Goal: Task Accomplishment & Management: Manage account settings

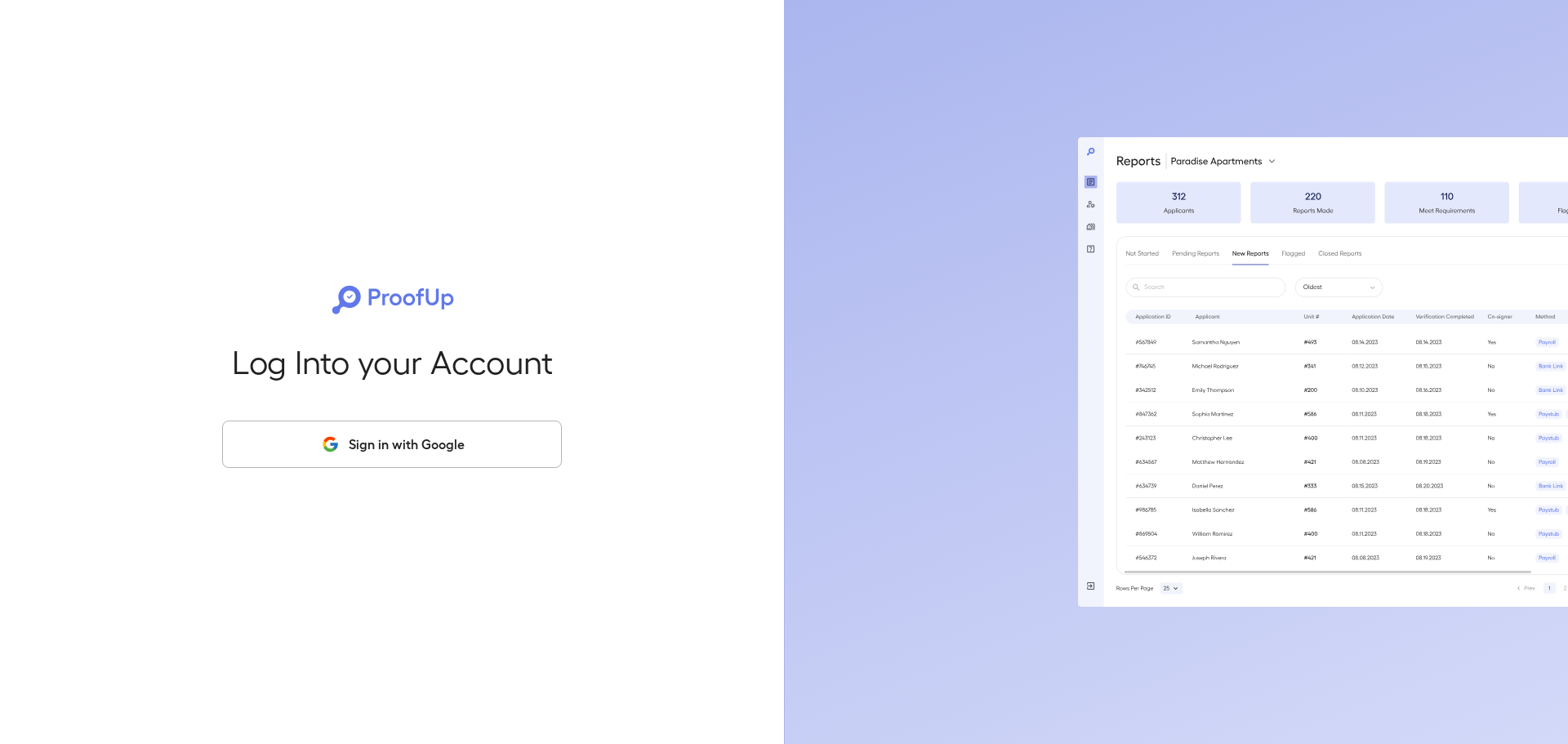
click at [378, 435] on button "Sign in with Google" at bounding box center [392, 444] width 339 height 47
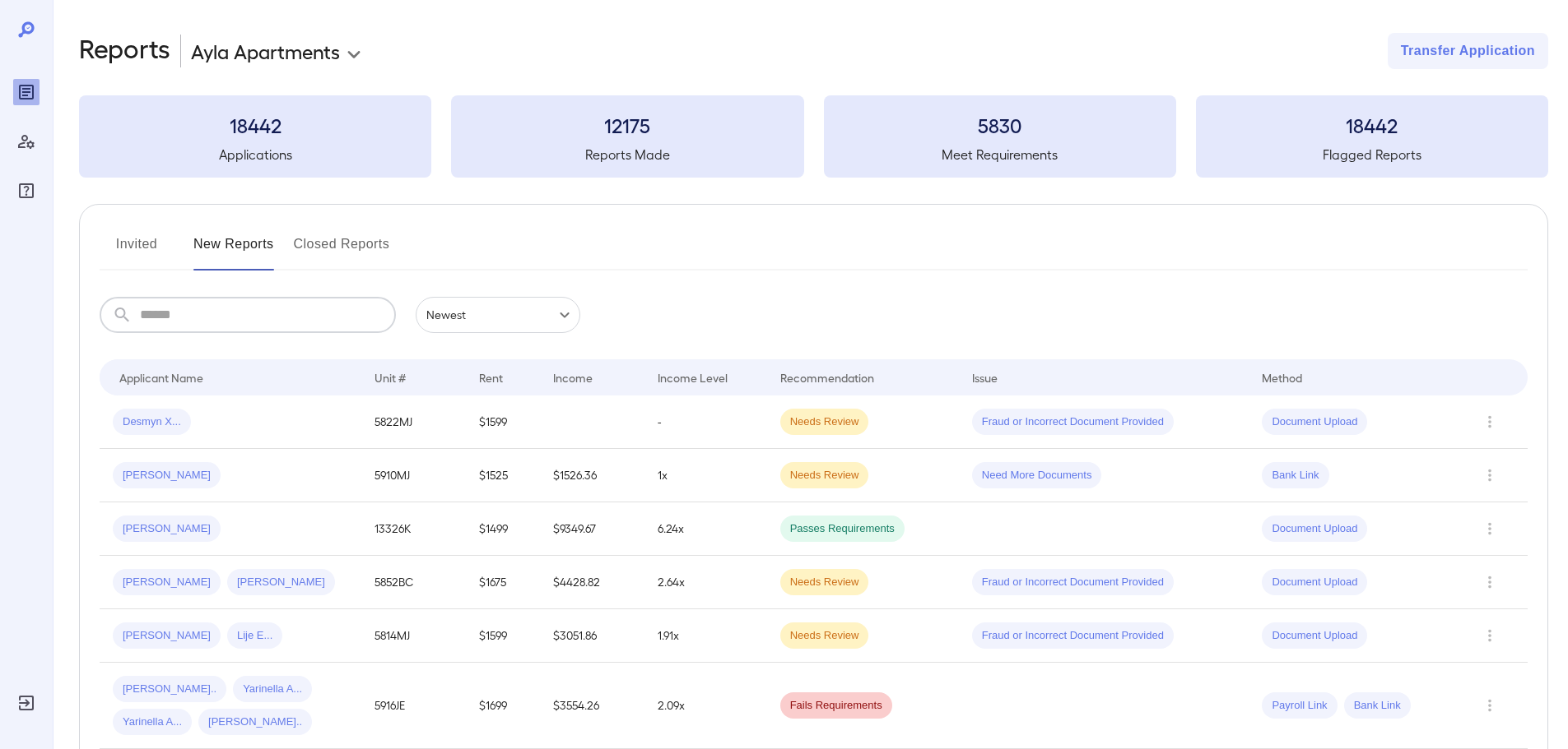
click at [232, 305] on input "text" at bounding box center [268, 315] width 256 height 36
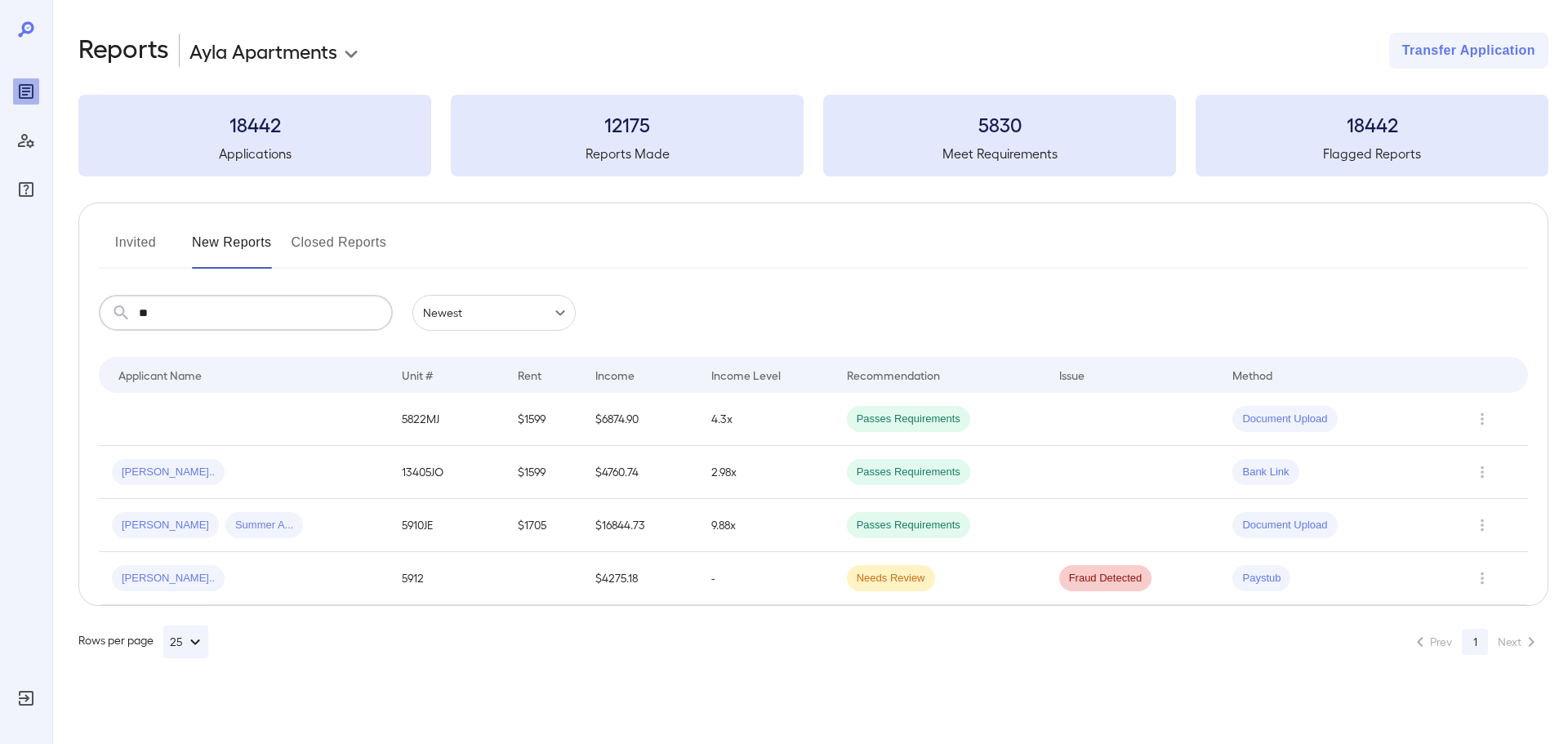
type input "*"
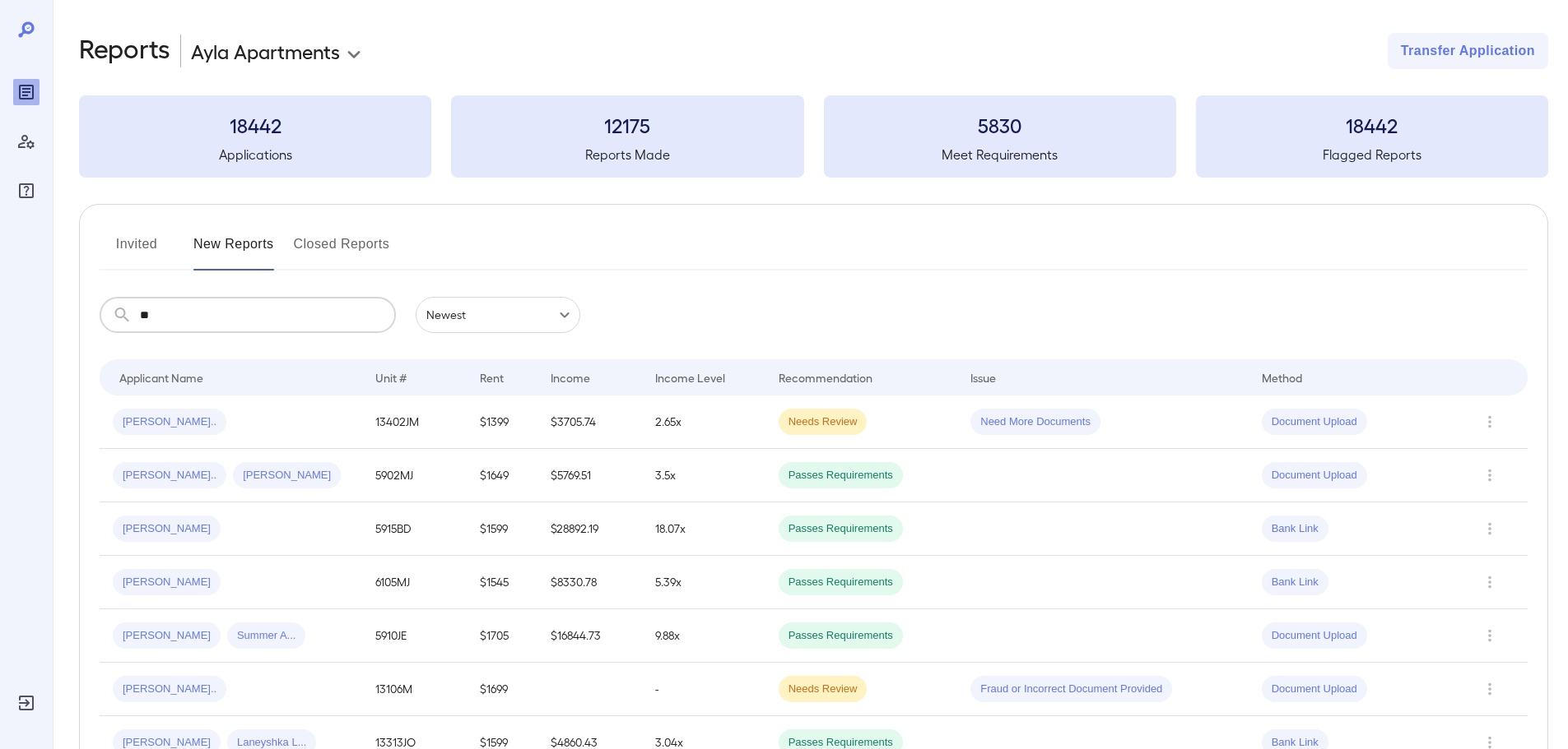
type input "*"
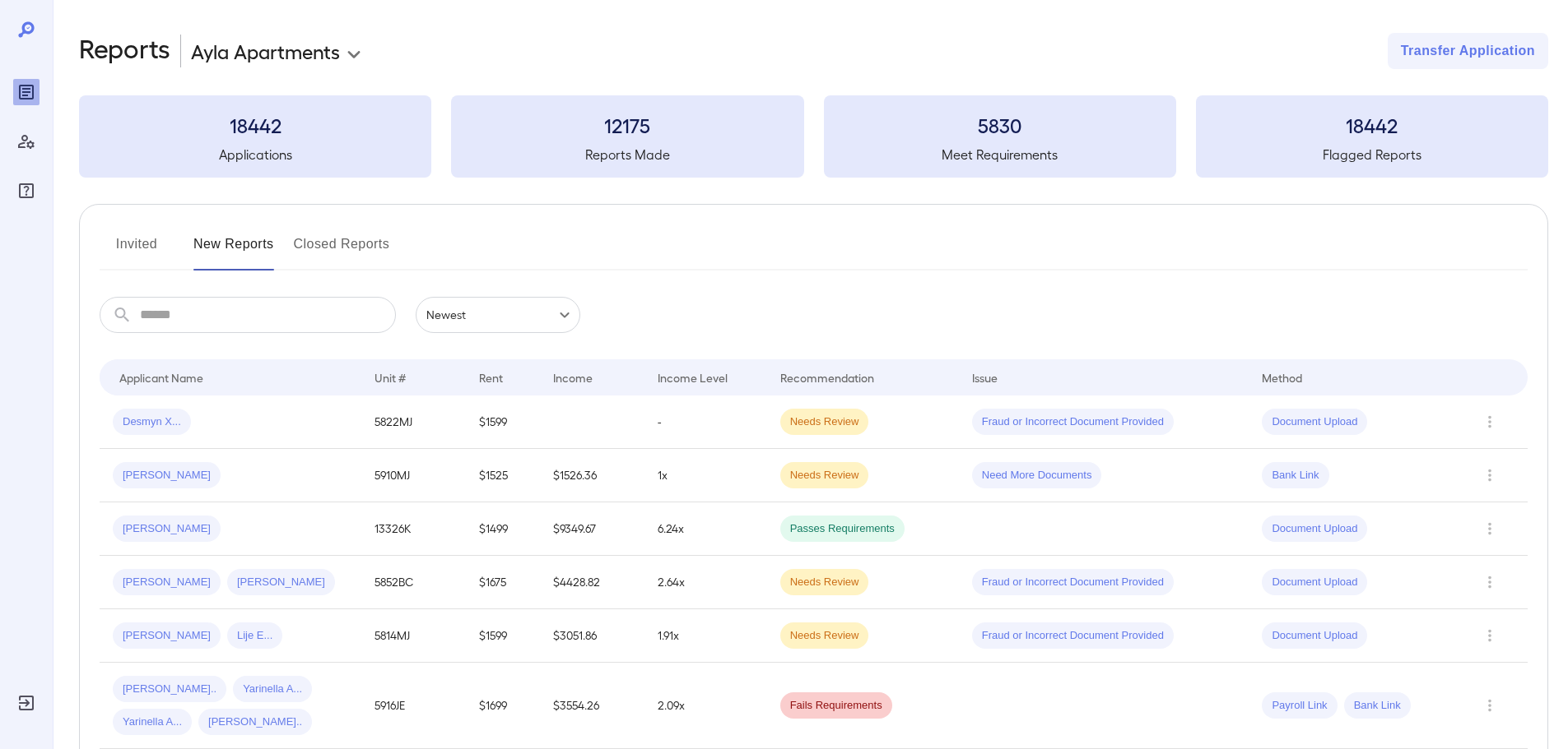
click at [109, 252] on button "Invited" at bounding box center [137, 250] width 74 height 40
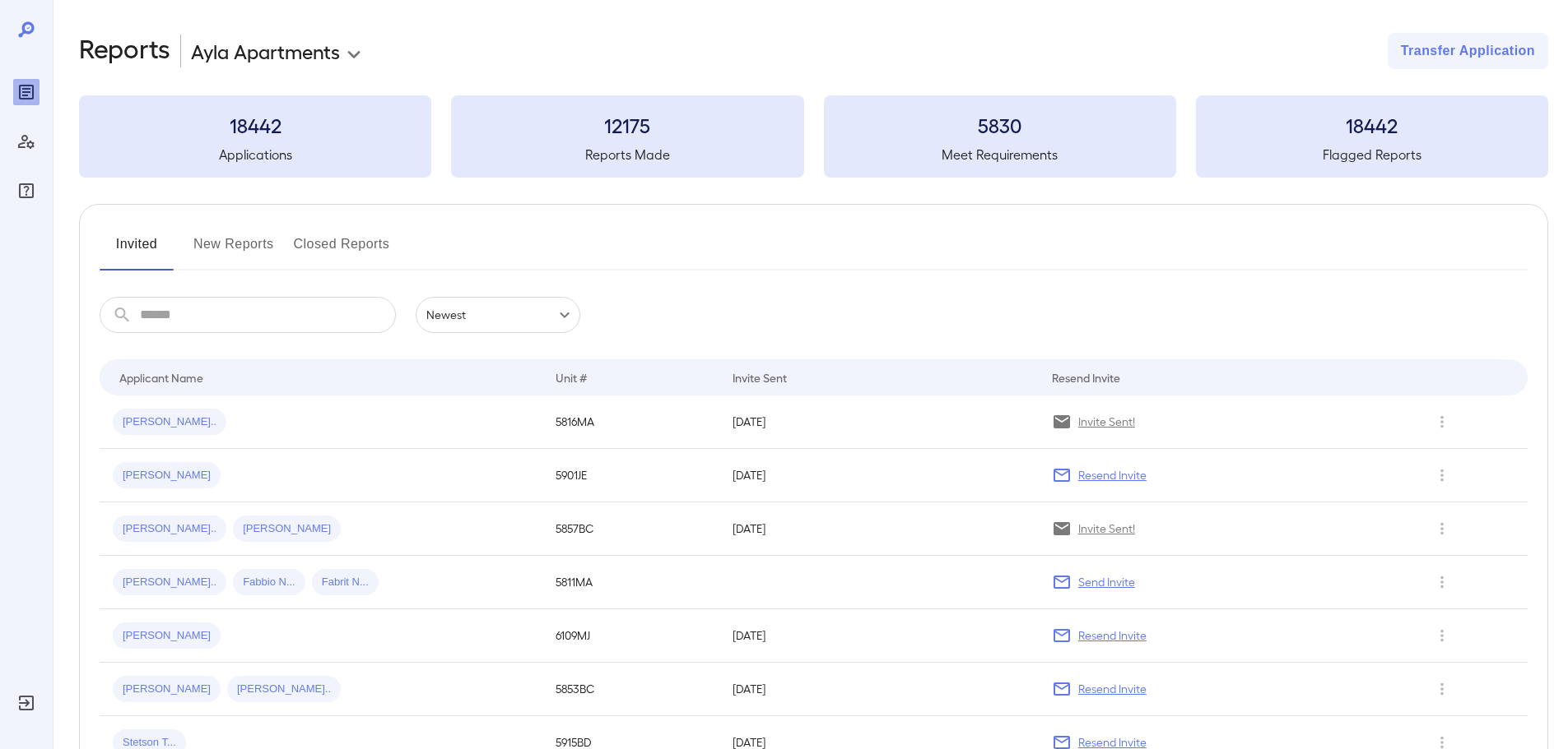
click at [143, 244] on button "Invited" at bounding box center [137, 250] width 74 height 40
click at [1436, 419] on icon "Row Actions" at bounding box center [1442, 422] width 18 height 20
click at [1261, 291] on div at bounding box center [784, 374] width 1568 height 749
click at [1260, 309] on div "​ ​ Newest ******" at bounding box center [814, 315] width 1428 height 36
